Goal: Information Seeking & Learning: Get advice/opinions

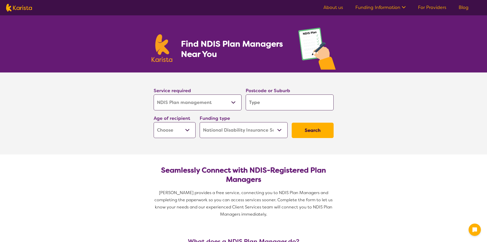
select select "NDIS Plan management"
select select "NDIS"
select select "NDIS Plan management"
select select "NDIS"
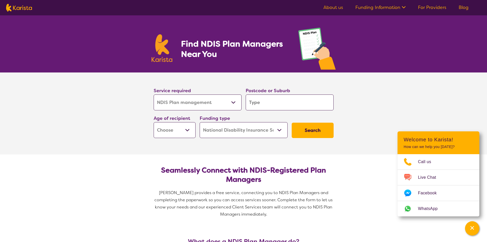
click at [259, 100] on input "search" at bounding box center [290, 102] width 88 height 16
type input "3"
type input "31"
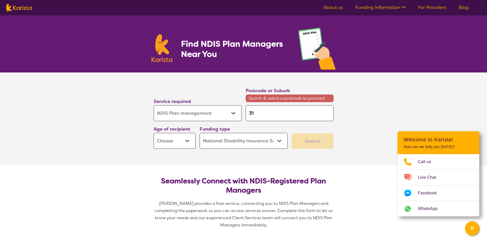
type input "311"
type input "3111"
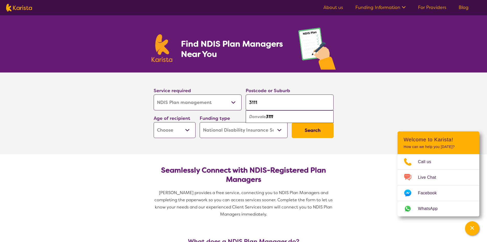
type input "3111"
click at [274, 116] on div "Donvale 3111" at bounding box center [289, 117] width 83 height 10
click at [181, 132] on select "Early Childhood - 0 to 9 Child - 10 to 11 Adolescent - 12 to 17 Adult - 18 to 6…" at bounding box center [175, 130] width 42 height 16
select select "EC"
click at [154, 122] on select "Early Childhood - 0 to 9 Child - 10 to 11 Adolescent - 12 to 17 Adult - 18 to 6…" at bounding box center [175, 130] width 42 height 16
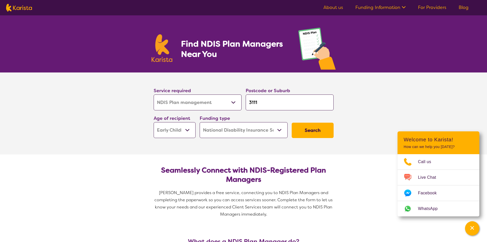
select select "EC"
click at [318, 132] on button "Search" at bounding box center [313, 129] width 42 height 15
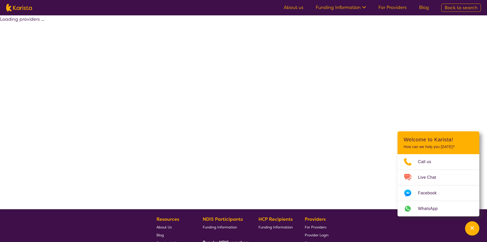
select select "by_score"
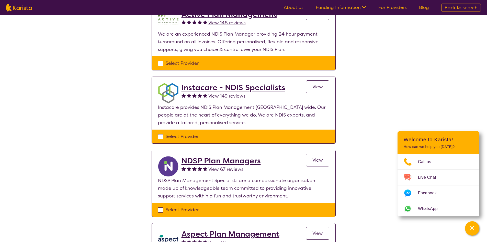
scroll to position [204, 0]
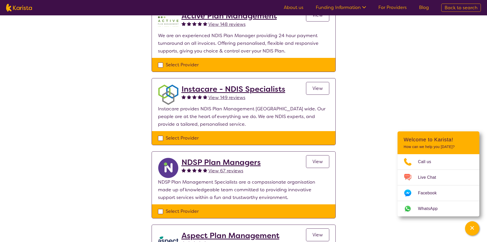
click at [233, 98] on span "View 149 reviews" at bounding box center [226, 97] width 37 height 6
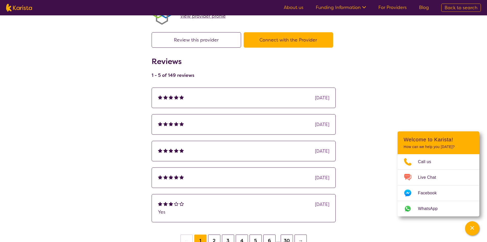
scroll to position [77, 0]
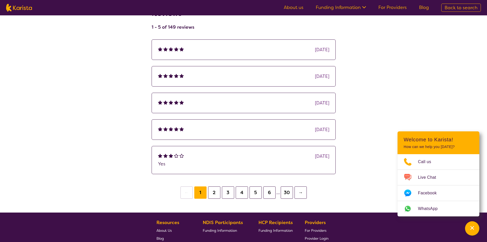
click at [215, 192] on button "2" at bounding box center [214, 192] width 12 height 12
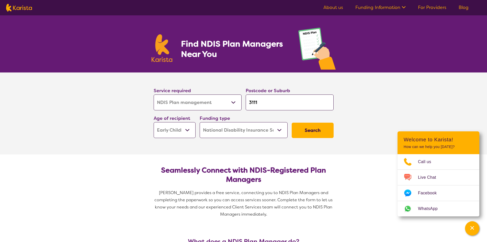
select select "NDIS Plan management"
select select "EC"
select select "NDIS"
select select "NDIS Plan management"
select select "EC"
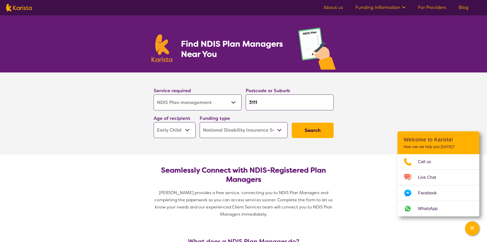
select select "NDIS"
click at [342, 8] on link "About us" at bounding box center [333, 7] width 20 height 6
click at [312, 132] on button "Search" at bounding box center [313, 129] width 42 height 15
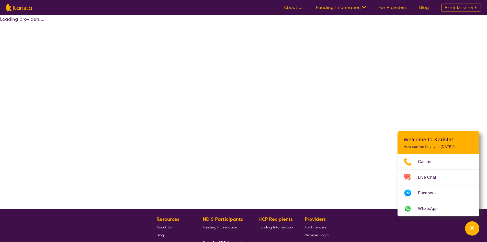
select select "by_score"
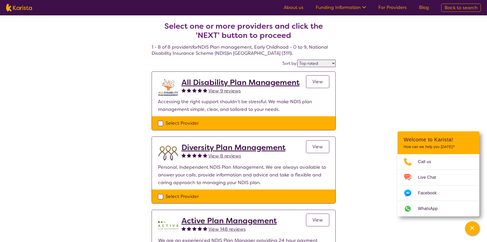
select select "NDIS Plan management"
select select "EC"
select select "NDIS"
select select "NDIS Plan management"
select select "EC"
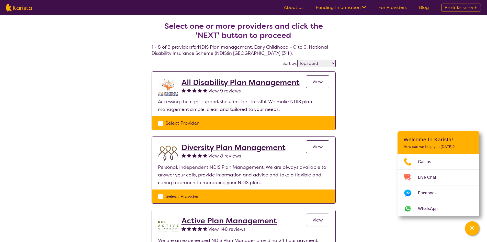
select select "NDIS"
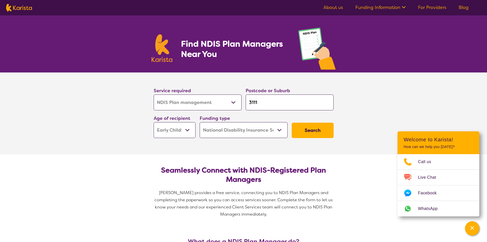
click at [309, 134] on button "Search" at bounding box center [313, 129] width 42 height 15
select select "by_score"
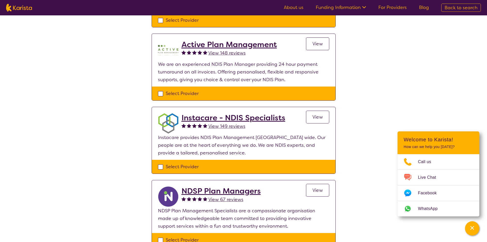
scroll to position [179, 0]
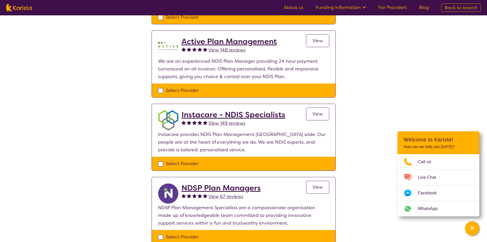
click at [319, 117] on span "View" at bounding box center [317, 114] width 10 height 6
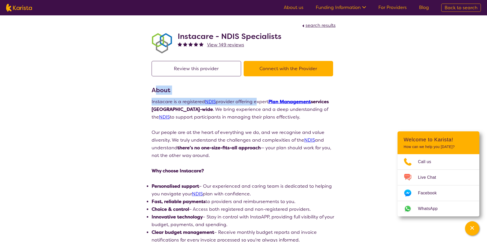
drag, startPoint x: 157, startPoint y: 88, endPoint x: 255, endPoint y: 102, distance: 99.1
click at [255, 102] on section "About Instacare is a registered NDIS provider offering expert Plan Management s…" at bounding box center [244, 175] width 184 height 181
click at [255, 102] on p "Instacare is a registered NDIS provider offering expert Plan Management service…" at bounding box center [244, 109] width 184 height 23
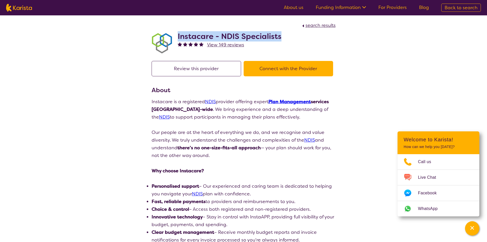
drag, startPoint x: 177, startPoint y: 34, endPoint x: 281, endPoint y: 36, distance: 104.8
click at [281, 36] on div "Instacare - NDIS Specialists View 149 reviews" at bounding box center [244, 42] width 184 height 26
copy h2 "Instacare - NDIS Specialists"
select select "by_score"
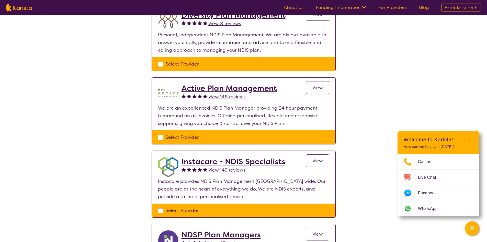
scroll to position [128, 0]
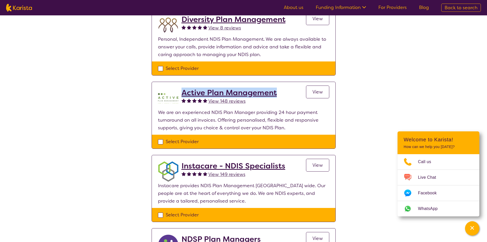
drag, startPoint x: 266, startPoint y: 92, endPoint x: 181, endPoint y: 93, distance: 84.9
click at [181, 93] on div "Active Plan Management View 148 reviews View" at bounding box center [255, 98] width 148 height 20
copy h2 "Active Plan Management"
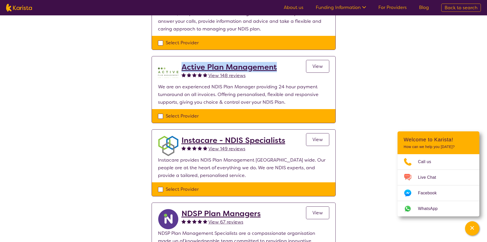
scroll to position [204, 0]
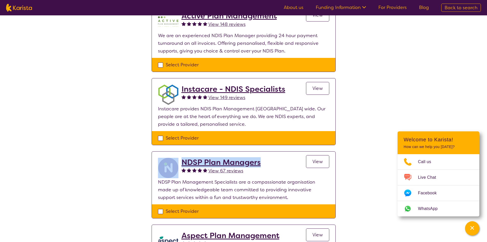
drag, startPoint x: 243, startPoint y: 164, endPoint x: 177, endPoint y: 163, distance: 65.7
click at [177, 163] on div "NDSP Plan Managers View 67 reviews View" at bounding box center [243, 167] width 171 height 20
copy div "NDSP Plan Managers"
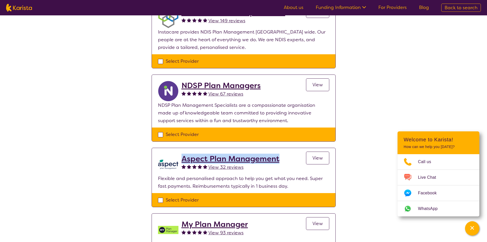
drag, startPoint x: 284, startPoint y: 157, endPoint x: 181, endPoint y: 157, distance: 102.5
click at [181, 157] on div "Aspect Plan Management View 32 reviews View" at bounding box center [255, 164] width 148 height 20
copy h2 "Aspect Plan Management"
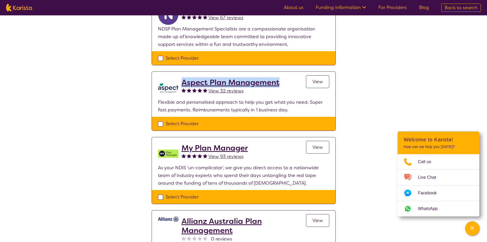
scroll to position [358, 0]
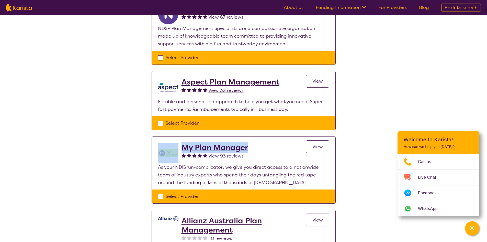
drag, startPoint x: 255, startPoint y: 147, endPoint x: 179, endPoint y: 149, distance: 76.4
click at [179, 149] on div "My Plan Manager View 93 reviews View" at bounding box center [243, 153] width 171 height 20
copy div "My Plan Manager"
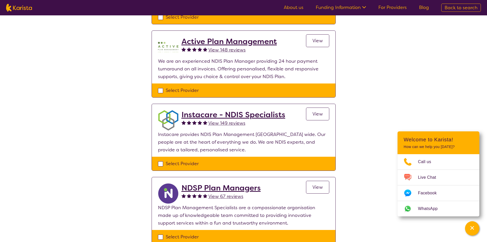
scroll to position [102, 0]
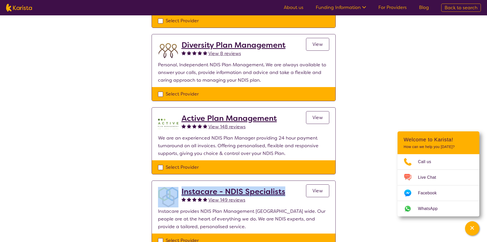
drag, startPoint x: 290, startPoint y: 190, endPoint x: 181, endPoint y: 193, distance: 109.2
click at [181, 193] on div "Instacare - NDIS Specialists View 149 reviews View" at bounding box center [243, 197] width 171 height 20
copy div "Instacare - NDIS Specialists"
click at [238, 191] on h2 "Instacare - NDIS Specialists" at bounding box center [233, 191] width 104 height 9
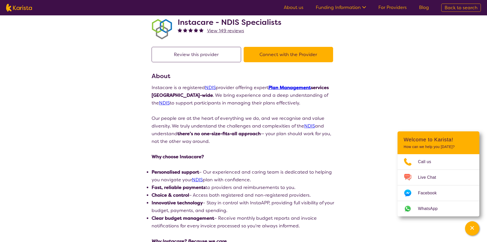
scroll to position [9, 0]
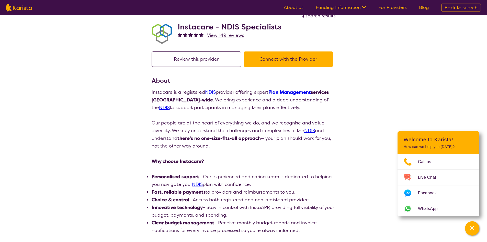
click at [287, 92] on link "Plan Management" at bounding box center [289, 92] width 42 height 6
click at [282, 61] on button "Connect with the Provider" at bounding box center [288, 58] width 89 height 15
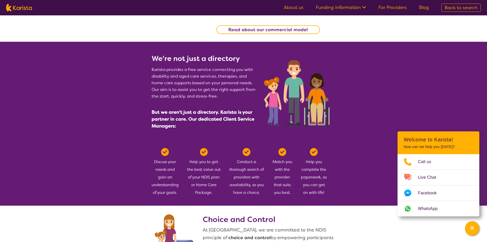
scroll to position [153, 0]
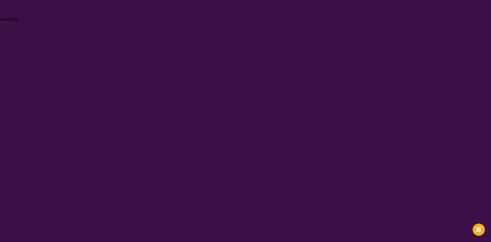
select select "NDIS Plan management"
select select "EC"
select select "NDIS"
select select "NDIS Plan management"
select select "EC"
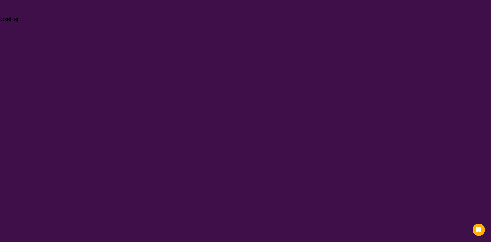
select select "NDIS"
